Goal: Information Seeking & Learning: Learn about a topic

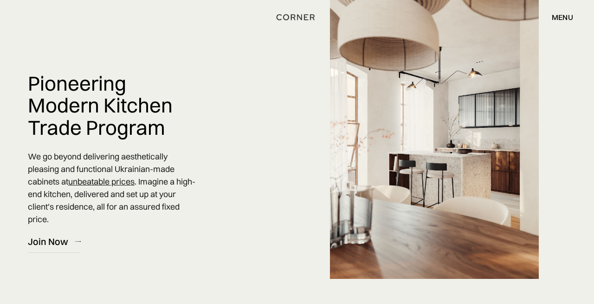
click at [566, 14] on div "menu" at bounding box center [562, 16] width 21 height 7
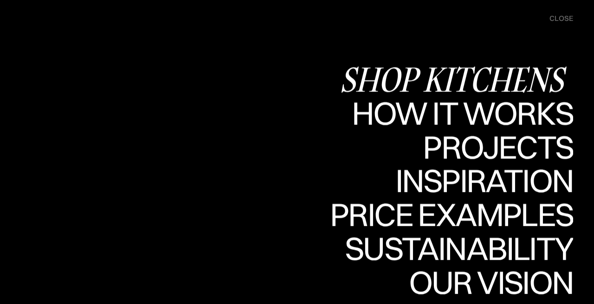
click at [463, 72] on div "Shop Kitchens" at bounding box center [457, 79] width 234 height 33
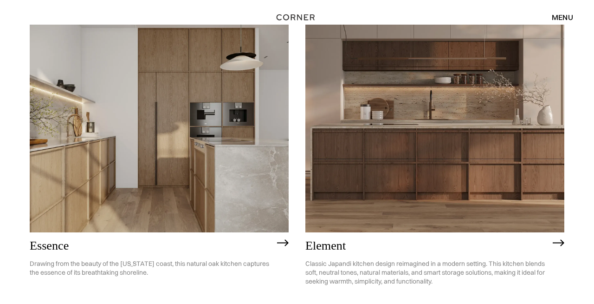
scroll to position [453, 0]
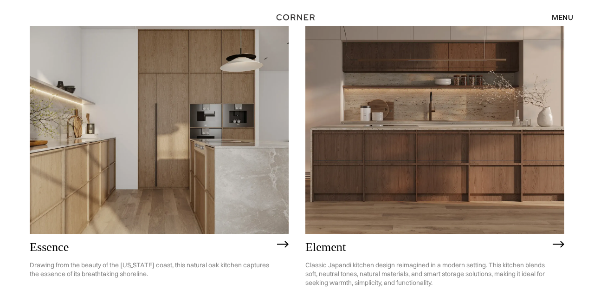
click at [140, 74] on img at bounding box center [159, 129] width 259 height 207
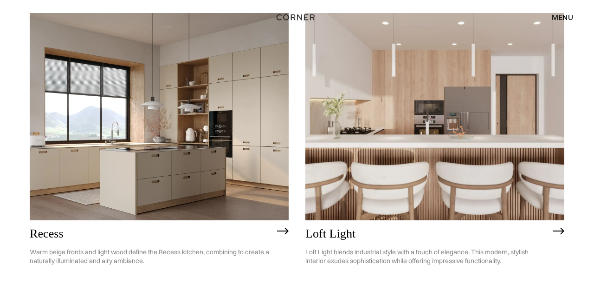
scroll to position [1144, 0]
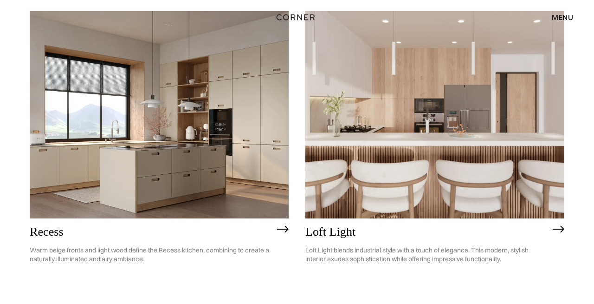
click at [237, 102] on img at bounding box center [159, 114] width 259 height 207
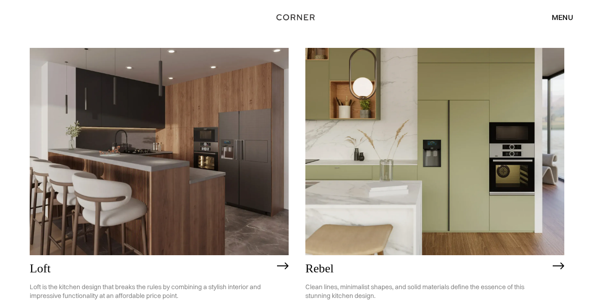
scroll to position [1439, 0]
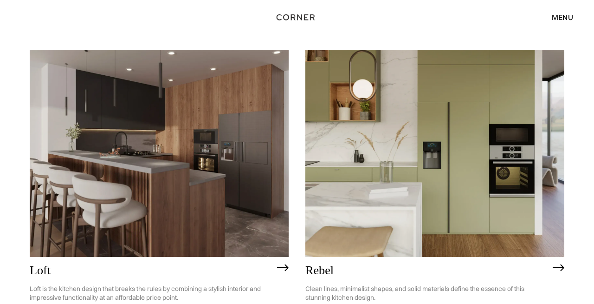
click at [456, 143] on img at bounding box center [435, 153] width 259 height 207
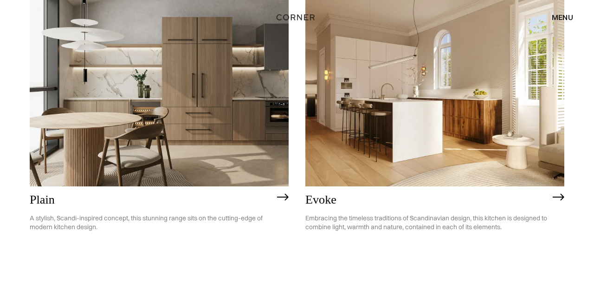
scroll to position [2129, 0]
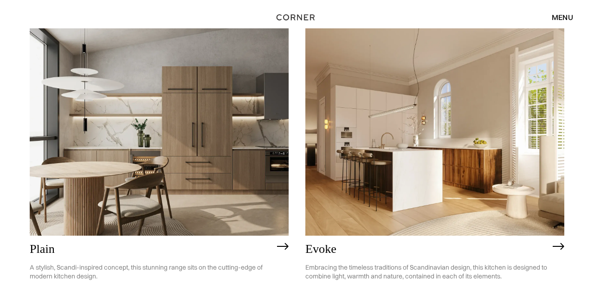
click at [198, 125] on img at bounding box center [159, 131] width 259 height 207
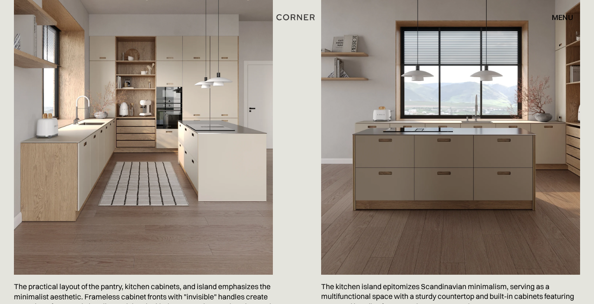
scroll to position [611, 0]
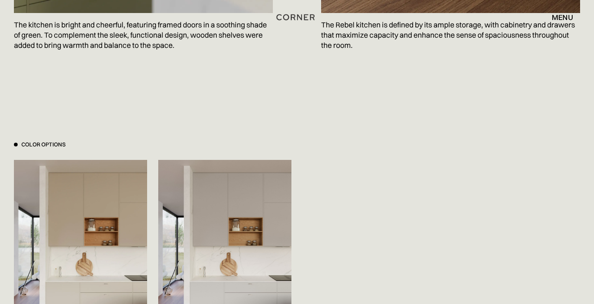
scroll to position [926, 0]
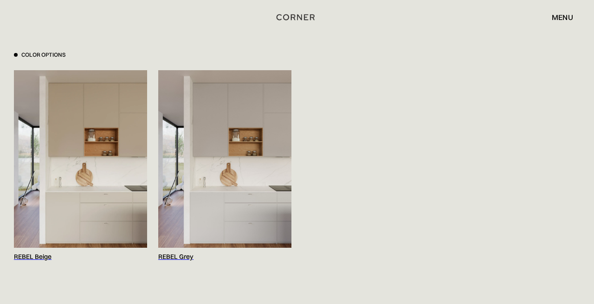
click at [97, 147] on img at bounding box center [80, 159] width 133 height 178
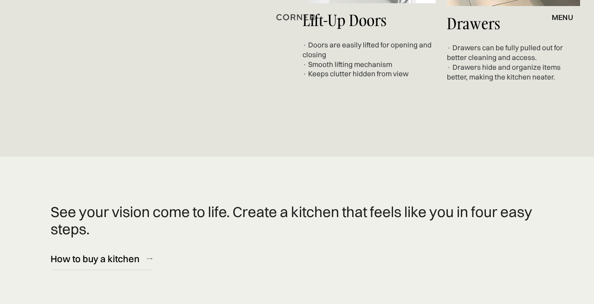
scroll to position [4335, 0]
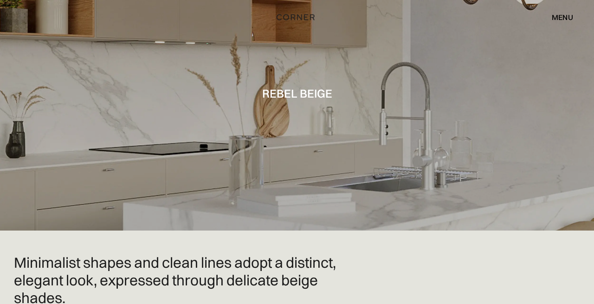
scroll to position [44, 0]
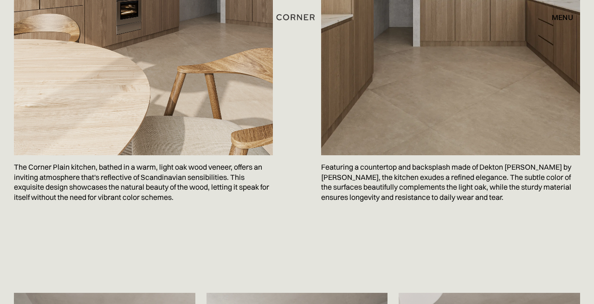
scroll to position [903, 0]
